Goal: Communication & Community: Answer question/provide support

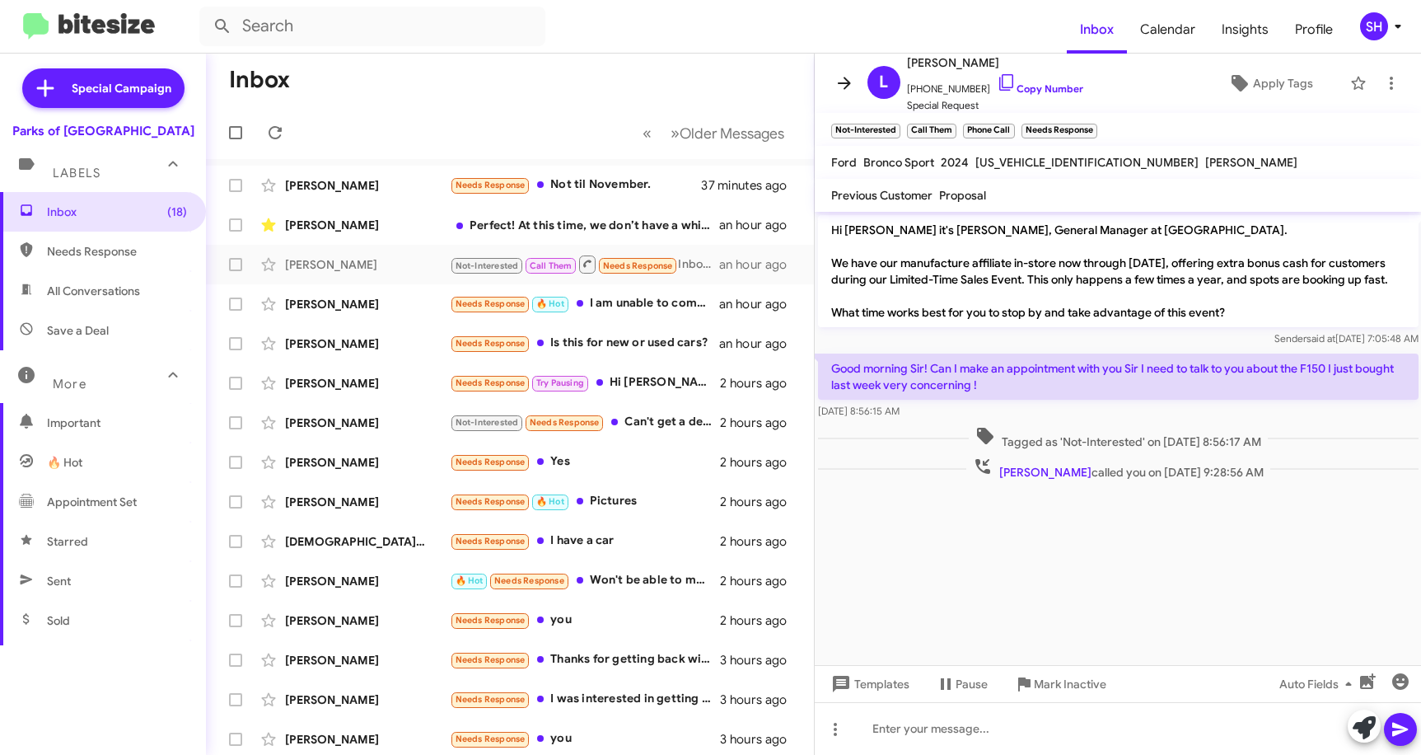
click at [849, 83] on icon at bounding box center [844, 83] width 13 height 12
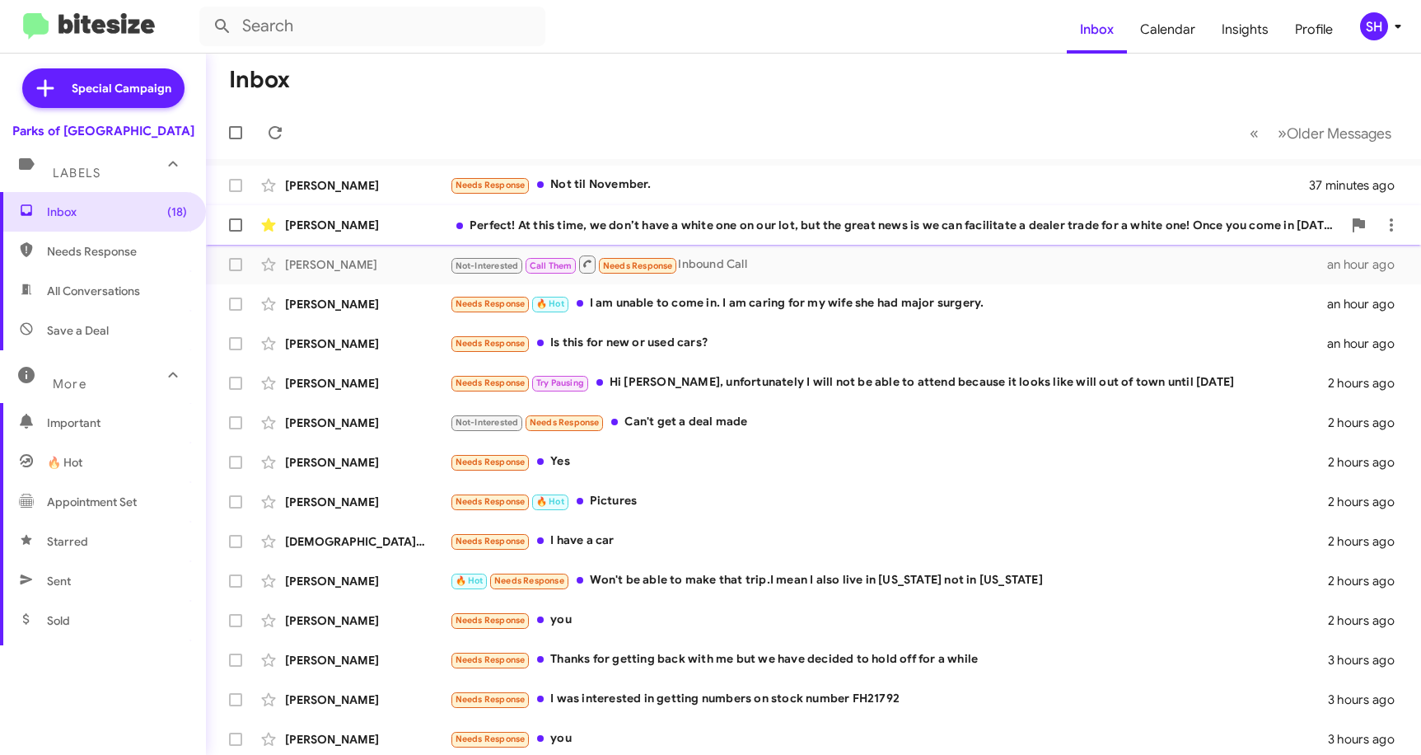
click at [791, 212] on div "[PERSON_NAME] Perfect! At this time, we don’t have a white one on our lot, but …" at bounding box center [813, 224] width 1189 height 33
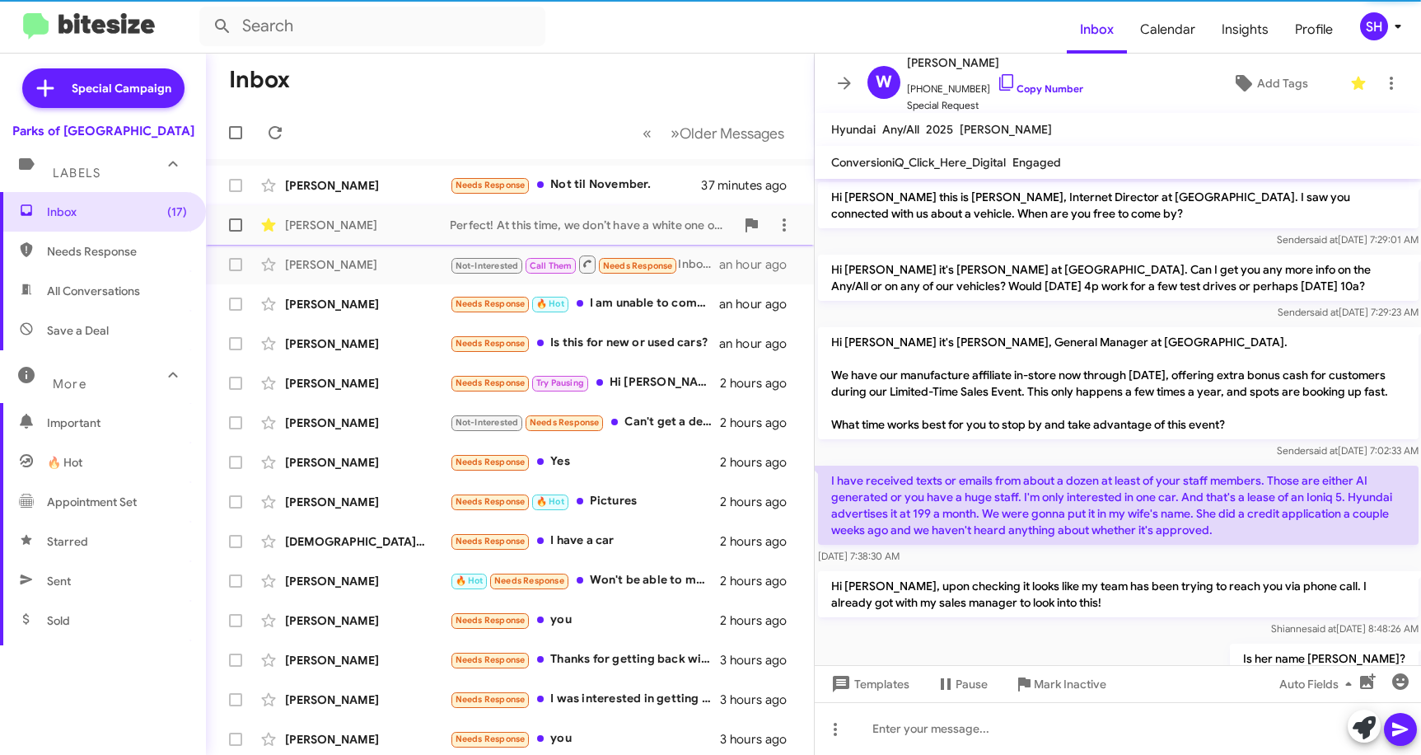
scroll to position [352, 0]
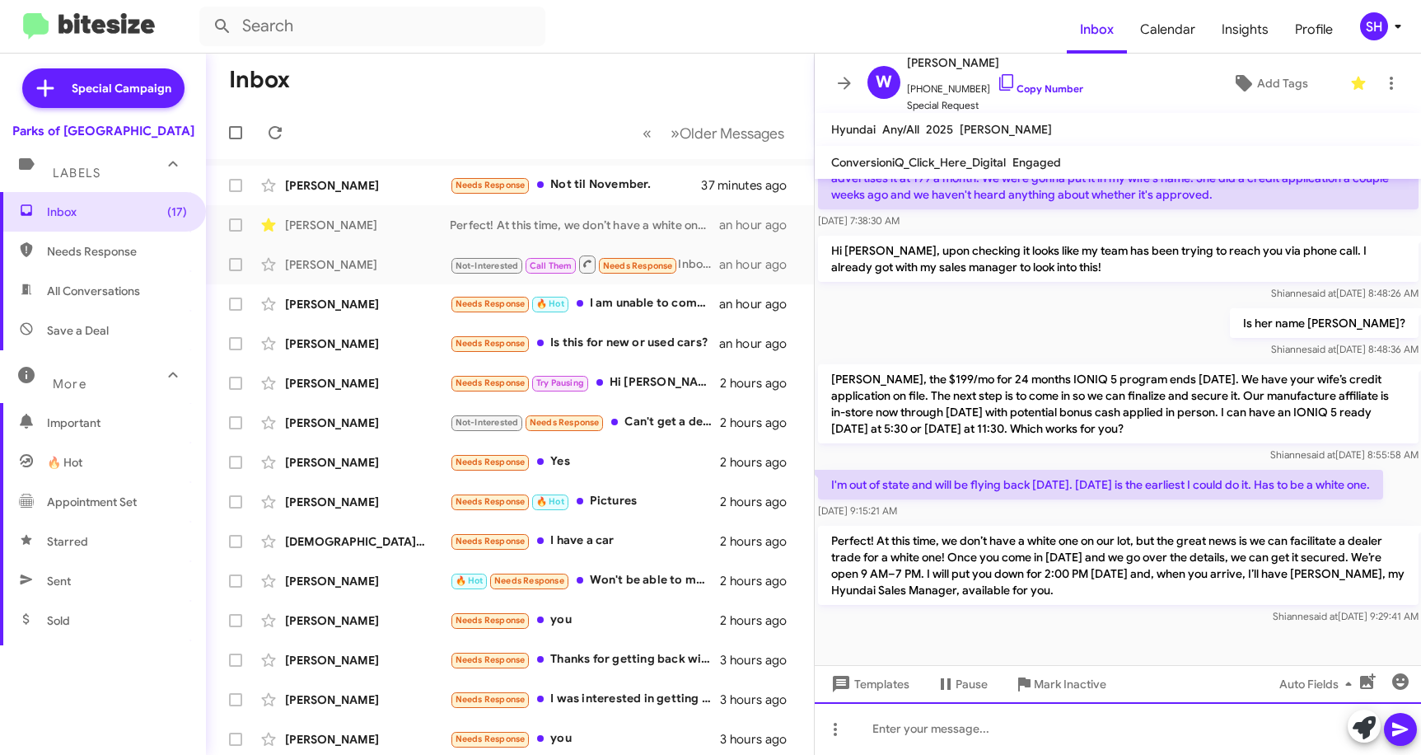
click at [995, 720] on div at bounding box center [1118, 728] width 607 height 53
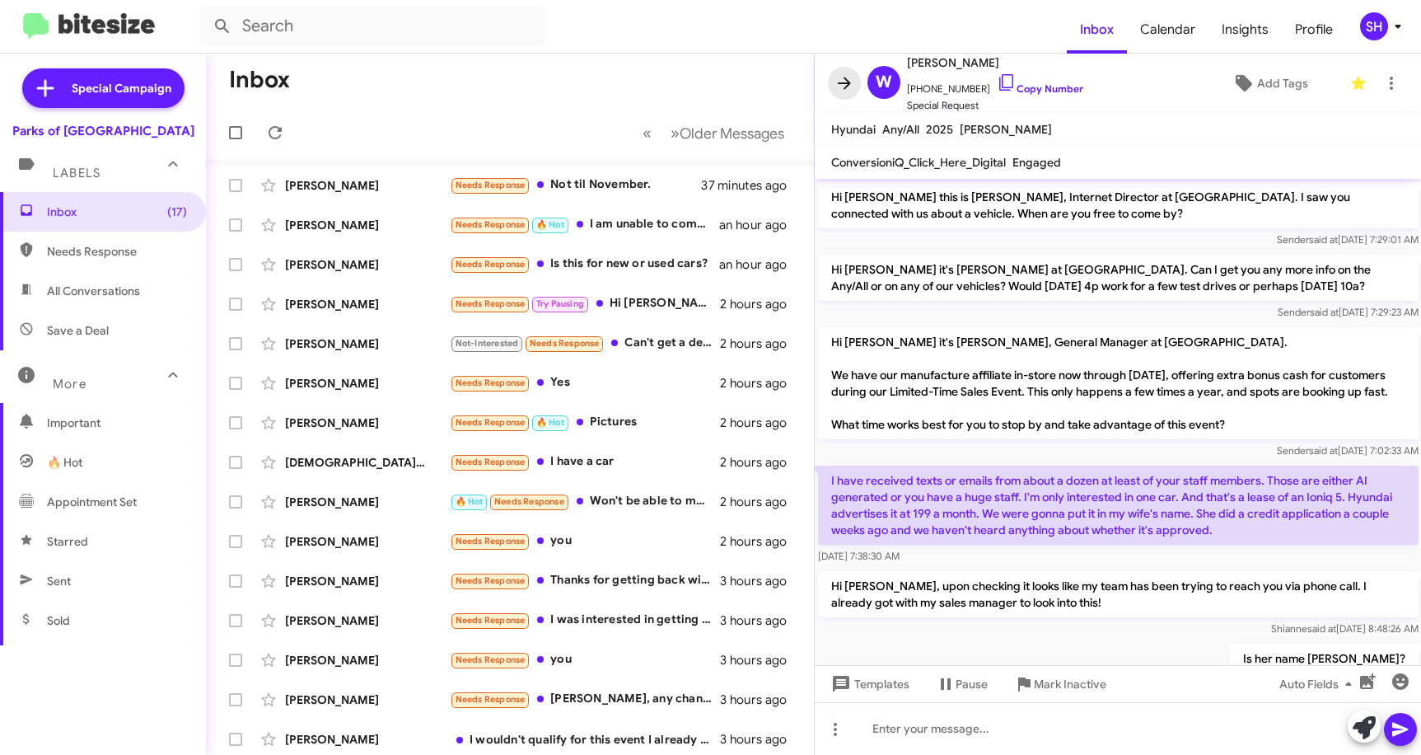
click at [841, 82] on icon at bounding box center [845, 83] width 20 height 20
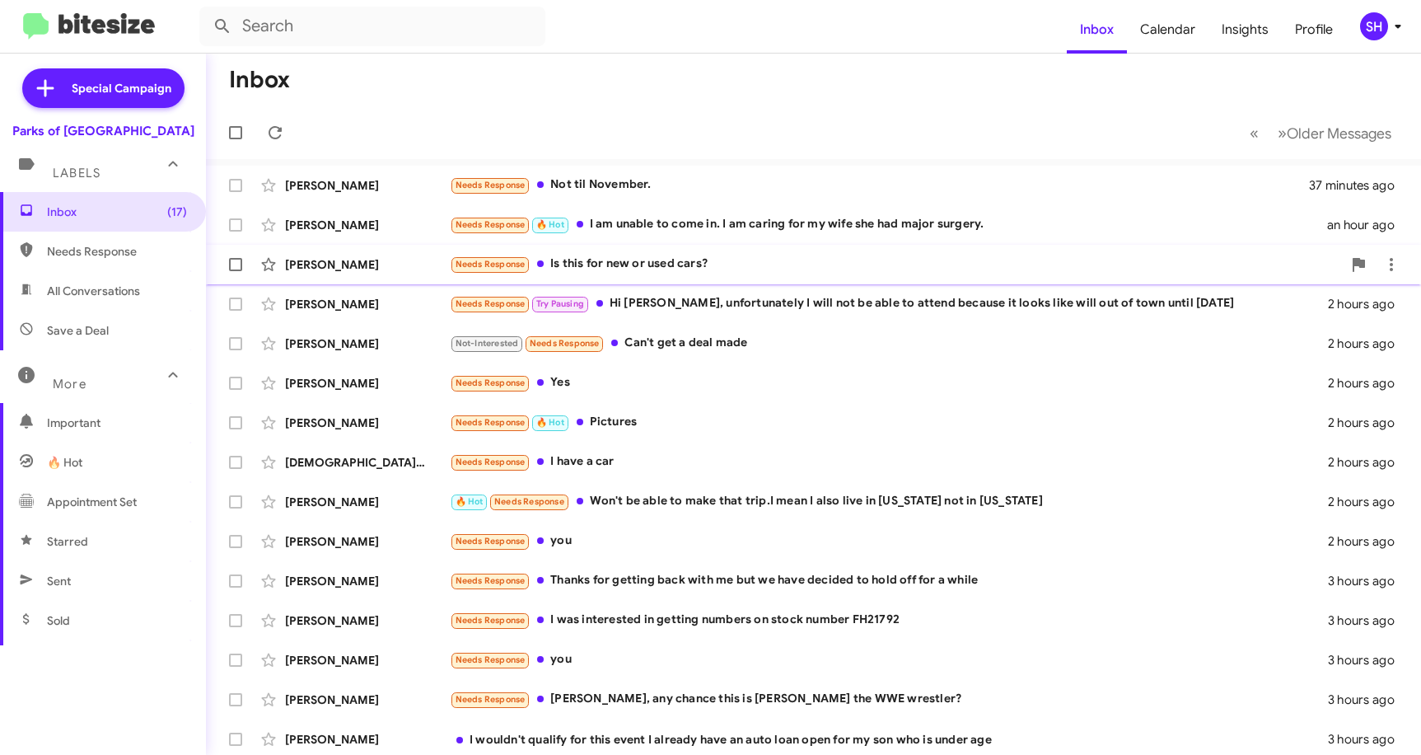
click at [681, 269] on div "Needs Response Is this for new or used cars?" at bounding box center [896, 264] width 892 height 19
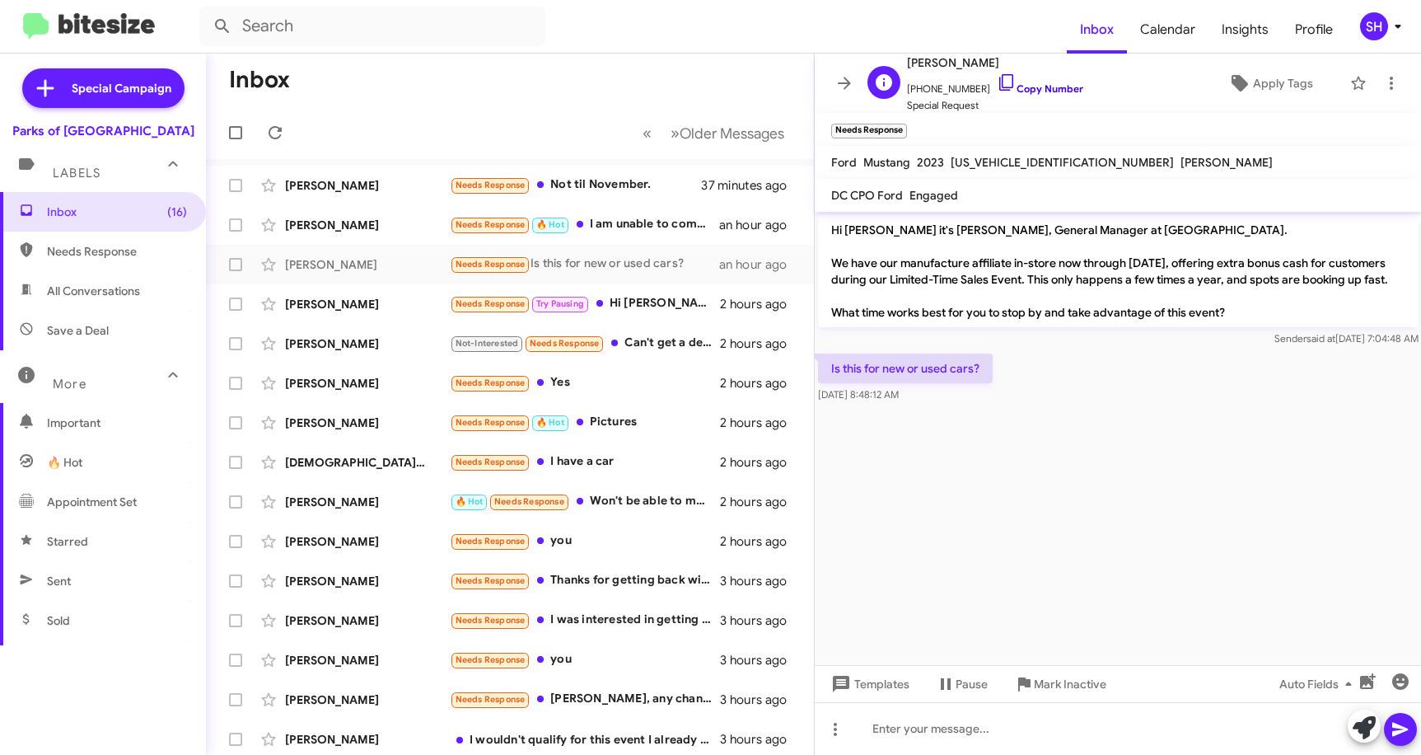
click at [997, 79] on icon at bounding box center [1007, 83] width 20 height 20
click at [904, 727] on div at bounding box center [1118, 728] width 607 height 53
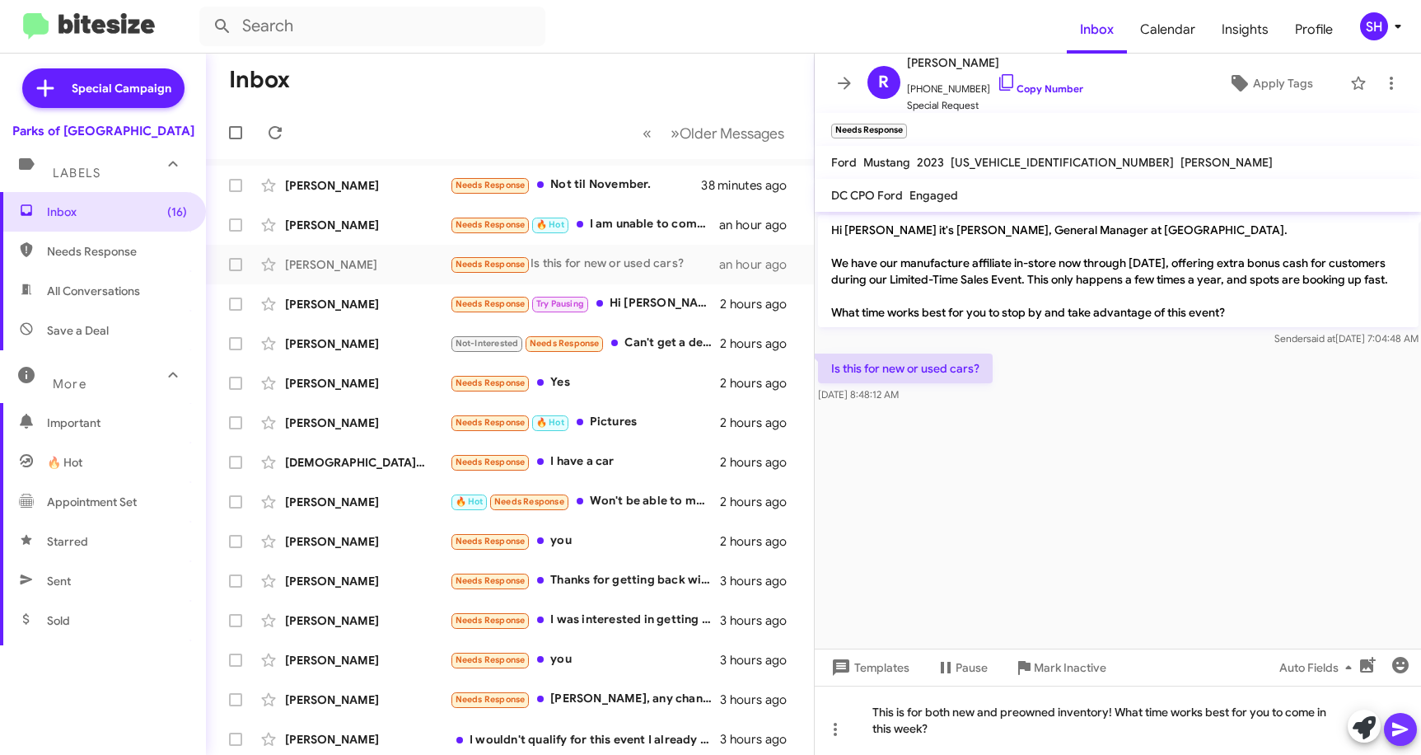
click at [1391, 718] on span at bounding box center [1401, 729] width 20 height 33
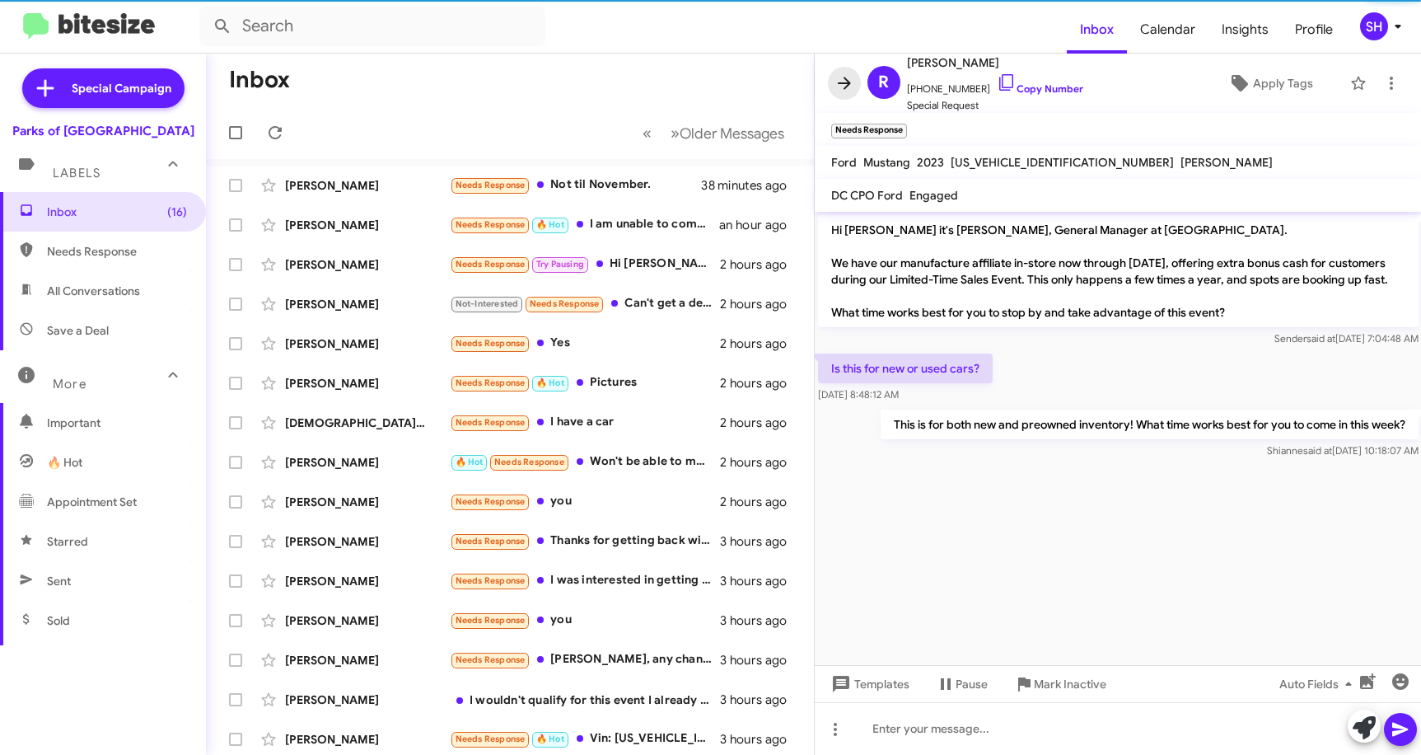
click at [847, 74] on icon at bounding box center [845, 83] width 20 height 20
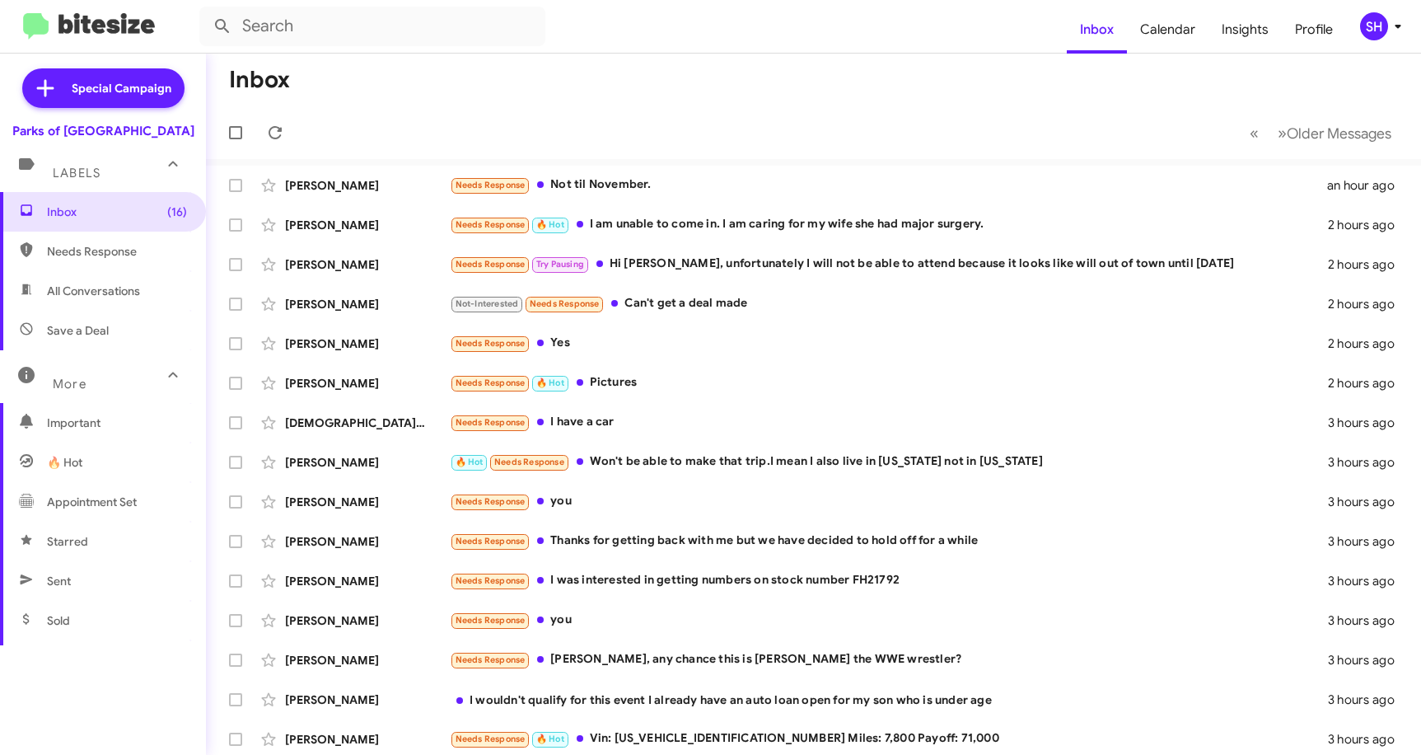
drag, startPoint x: 1159, startPoint y: 96, endPoint x: 1148, endPoint y: 96, distance: 10.7
click at [1159, 96] on mat-toolbar-row "Inbox" at bounding box center [813, 80] width 1215 height 53
